Goal: Obtain resource: Download file/media

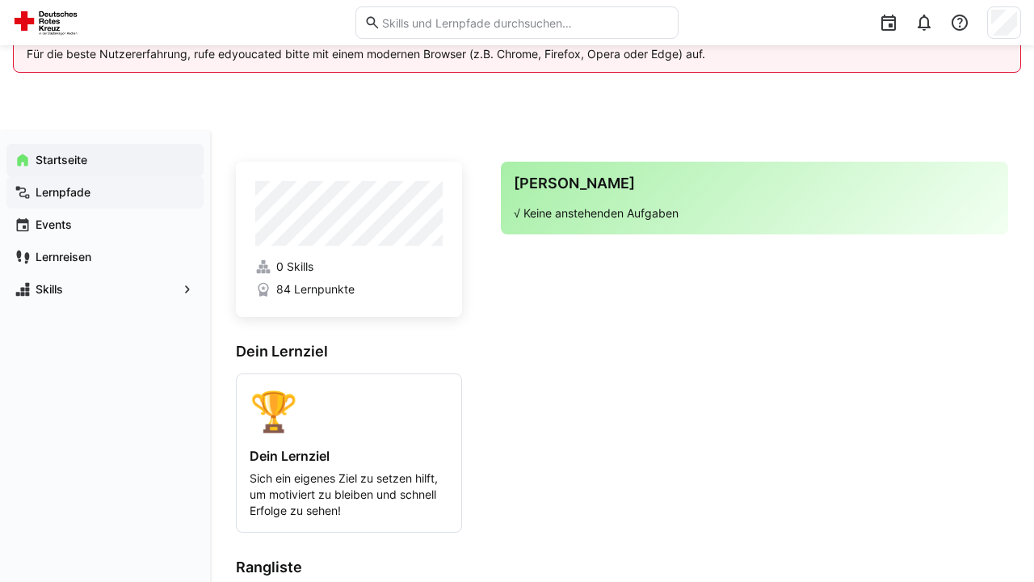
click at [0, 0] on app-navigation-label "Lernpfade" at bounding box center [0, 0] width 0 height 0
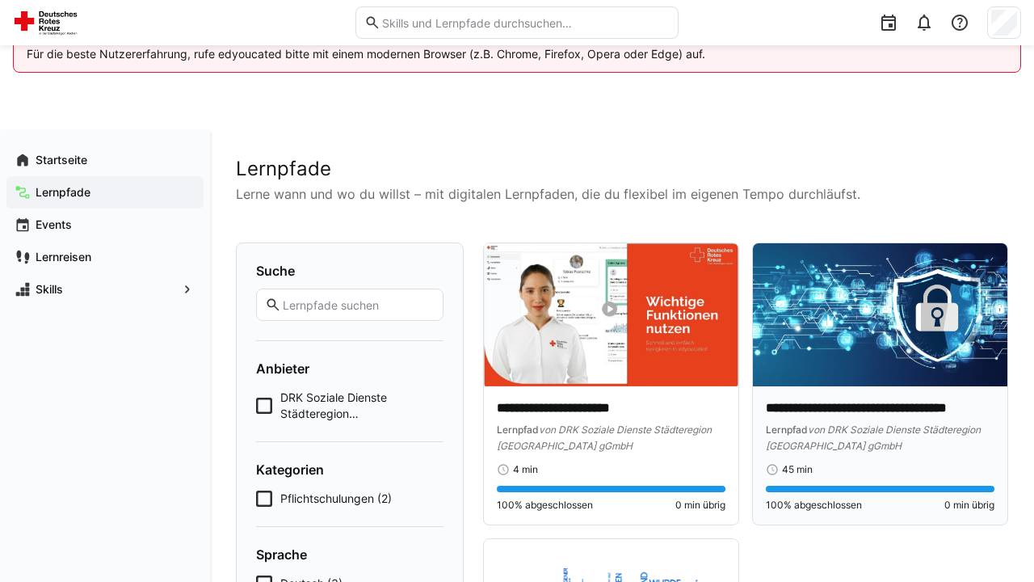
click at [875, 263] on img at bounding box center [880, 314] width 254 height 143
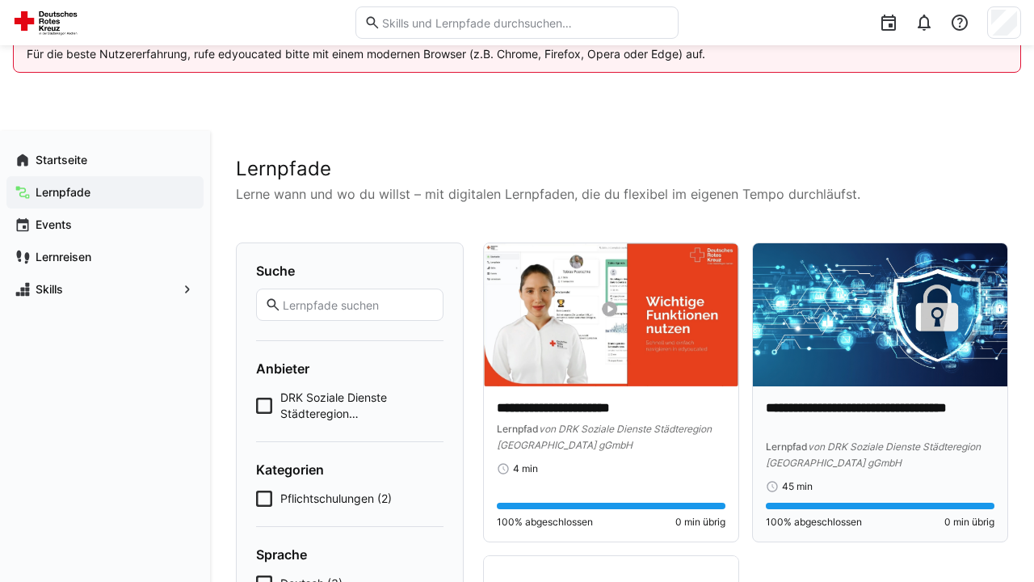
scroll to position [72, 0]
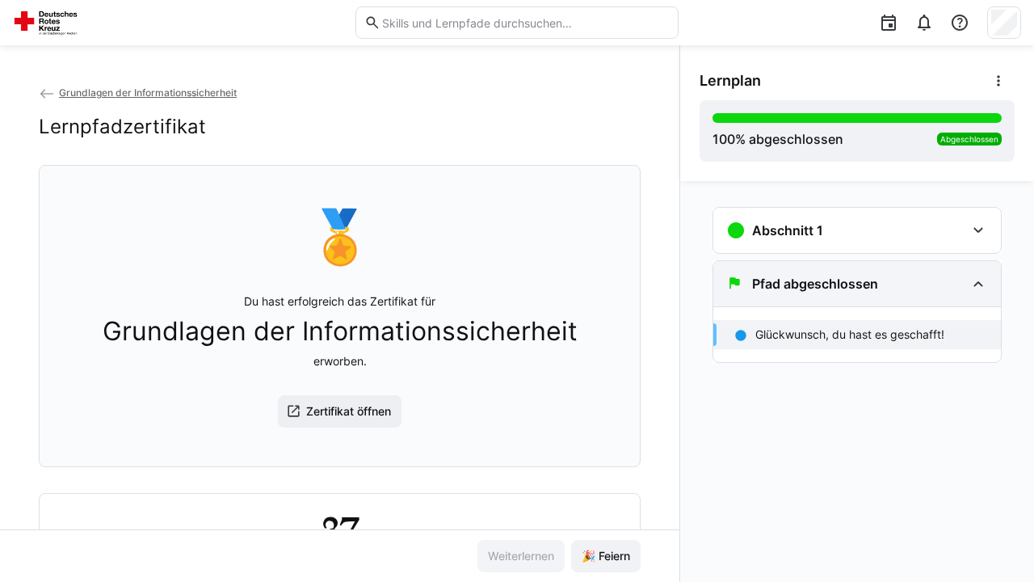
scroll to position [86, 0]
click at [346, 417] on span "Zertifikat öffnen" at bounding box center [349, 411] width 90 height 16
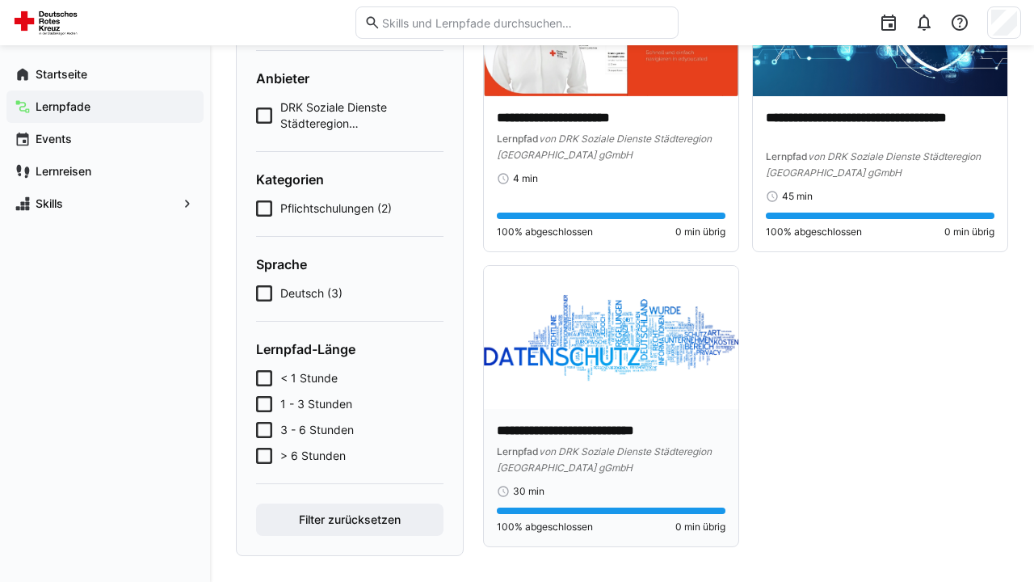
scroll to position [290, 0]
click at [602, 347] on img at bounding box center [611, 337] width 254 height 143
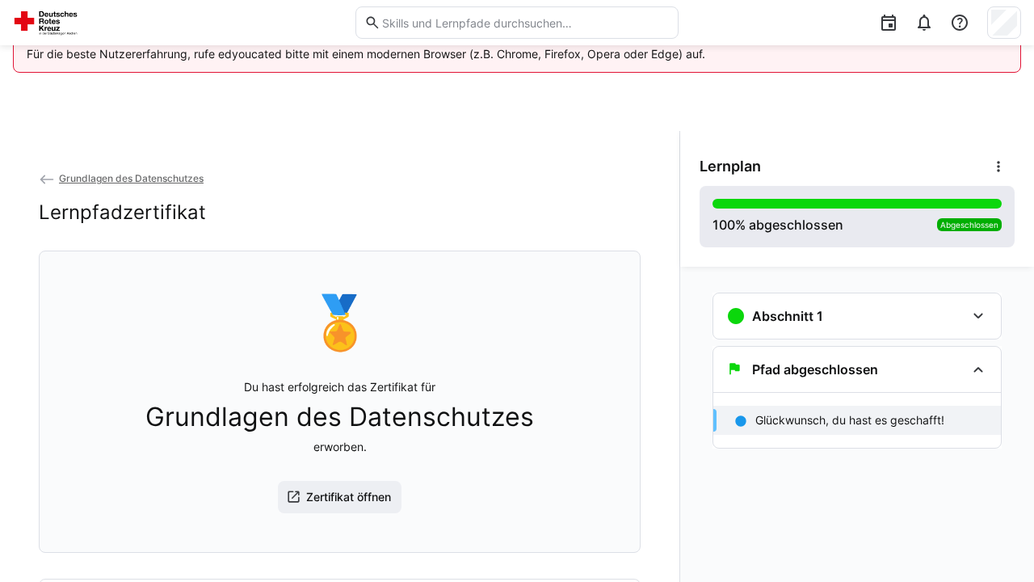
scroll to position [86, 0]
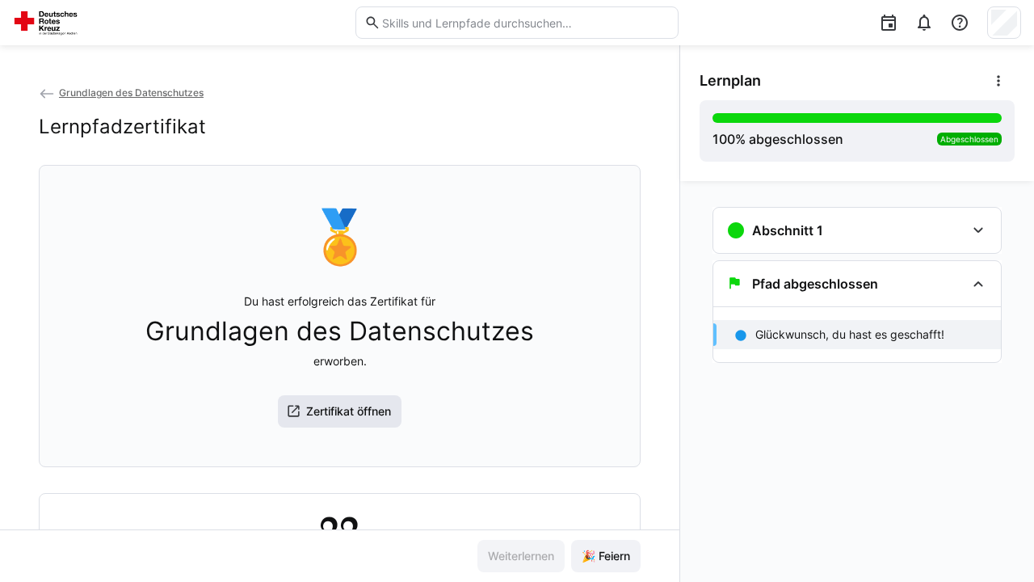
click at [339, 409] on span "Zertifikat öffnen" at bounding box center [349, 411] width 90 height 16
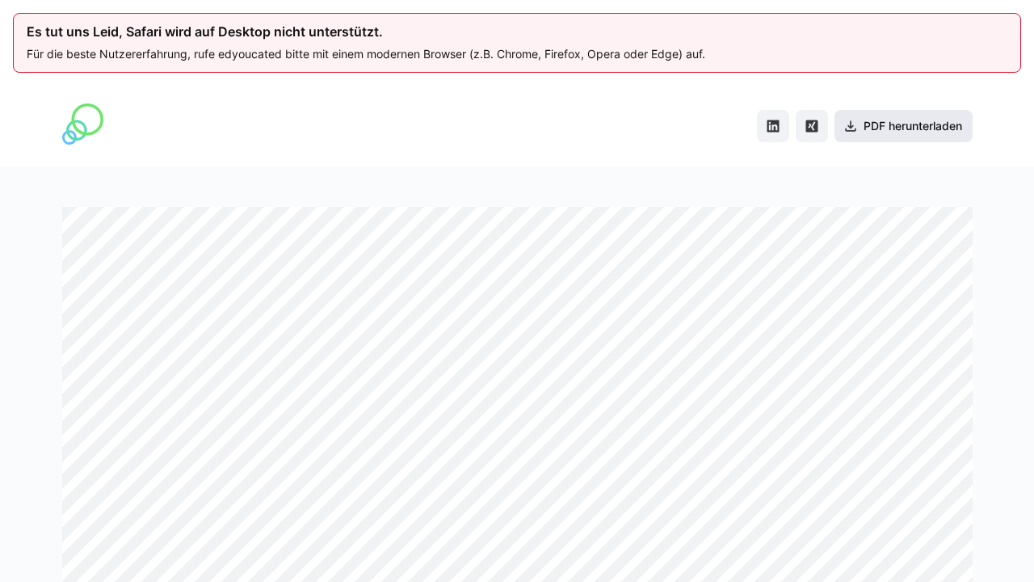
click at [879, 125] on span "PDF herunterladen" at bounding box center [912, 126] width 103 height 16
click at [908, 124] on span "PDF herunterladen" at bounding box center [912, 126] width 103 height 16
